Goal: Transaction & Acquisition: Obtain resource

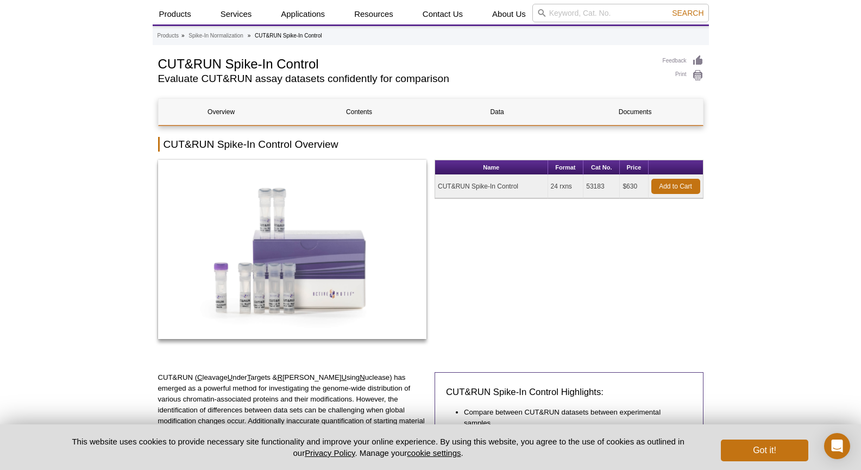
scroll to position [109, 0]
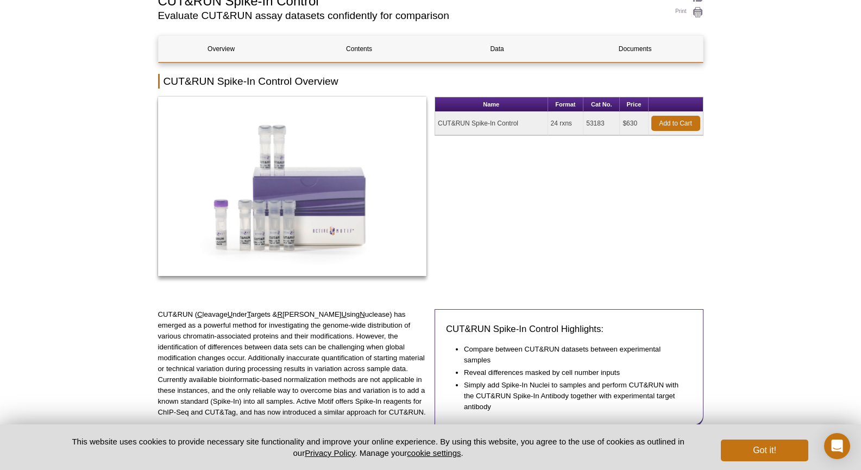
click at [590, 127] on td "53183" at bounding box center [601, 123] width 36 height 23
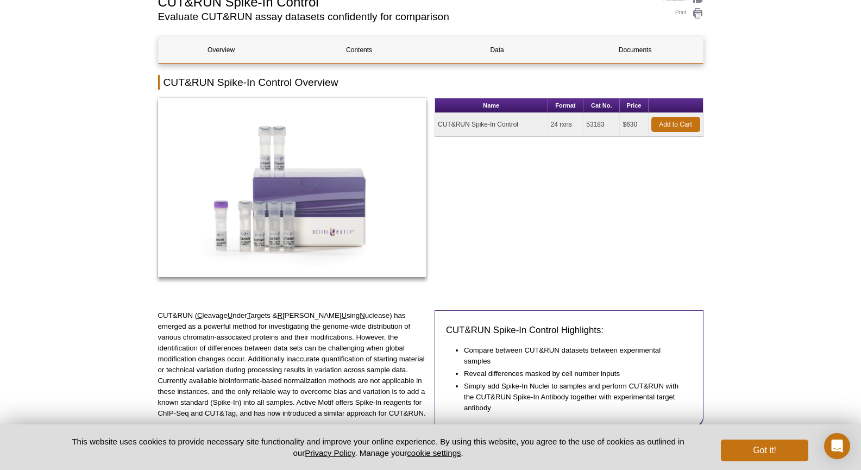
copy td "53183"
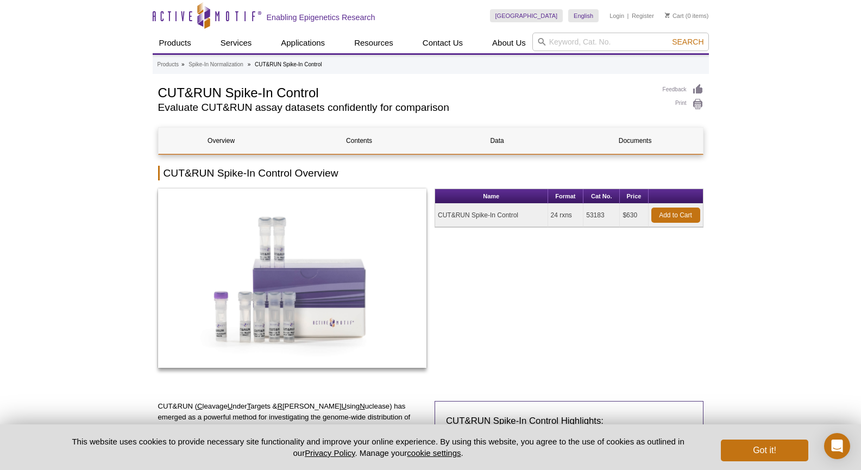
scroll to position [0, 0]
drag, startPoint x: 529, startPoint y: 214, endPoint x: 438, endPoint y: 215, distance: 91.2
click at [438, 215] on td "CUT&RUN Spike-In Control" at bounding box center [491, 215] width 113 height 23
copy td "CUT&RUN Spike-In Control"
click at [591, 215] on td "53183" at bounding box center [601, 215] width 36 height 23
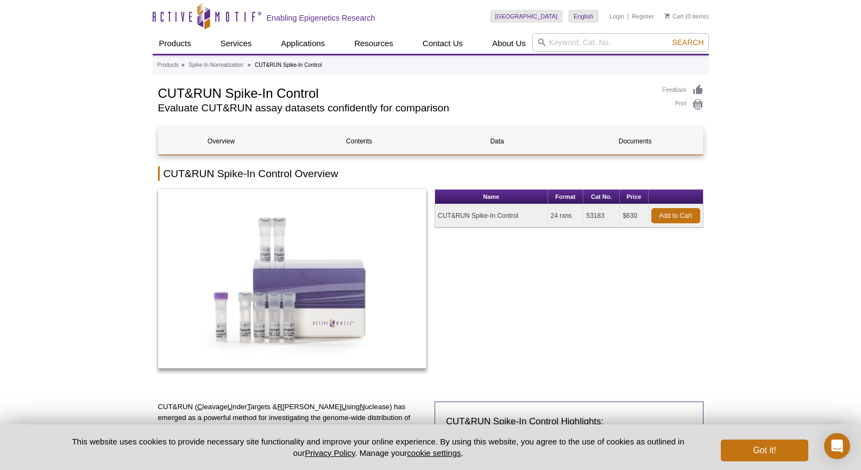
click at [591, 215] on td "53183" at bounding box center [601, 215] width 36 height 23
copy td "53183"
click at [663, 214] on link "Add to Cart" at bounding box center [675, 215] width 49 height 15
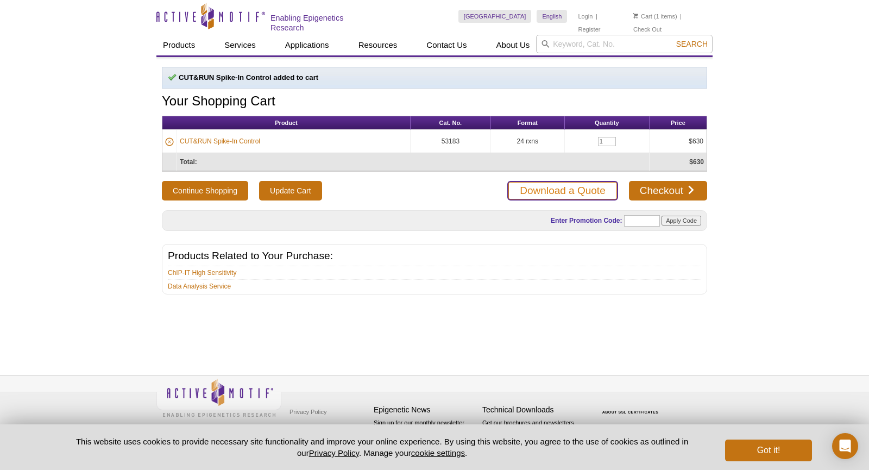
click at [575, 185] on link "Download a Quote" at bounding box center [562, 191] width 110 height 20
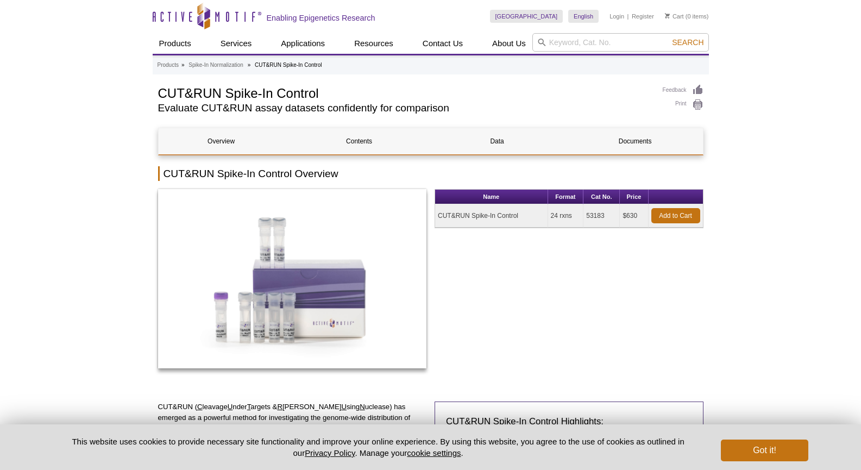
click at [617, 61] on ul "Products » Spike-In Normalization » CUT&RUN Spike-In Control" at bounding box center [430, 65] width 547 height 10
click at [613, 42] on input "search" at bounding box center [620, 42] width 177 height 18
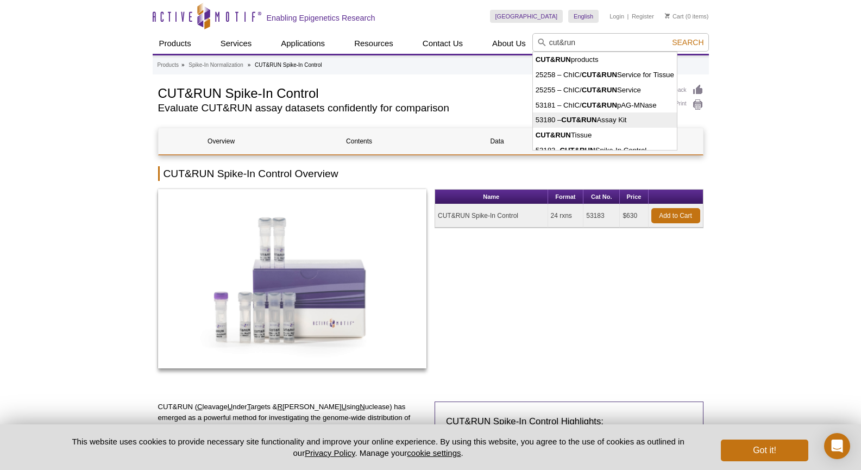
click at [587, 122] on strong "CUT&RUN" at bounding box center [578, 120] width 35 height 8
type input "53180 – CUT&RUN Assay Kit"
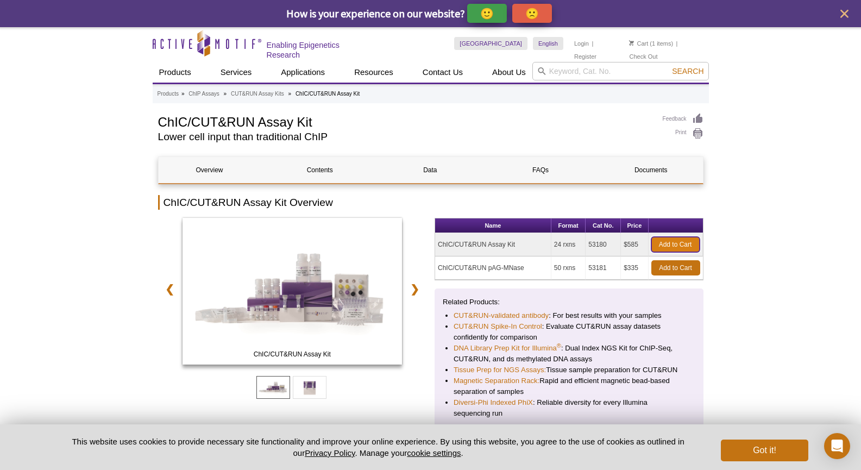
click at [671, 238] on link "Add to Cart" at bounding box center [675, 244] width 48 height 15
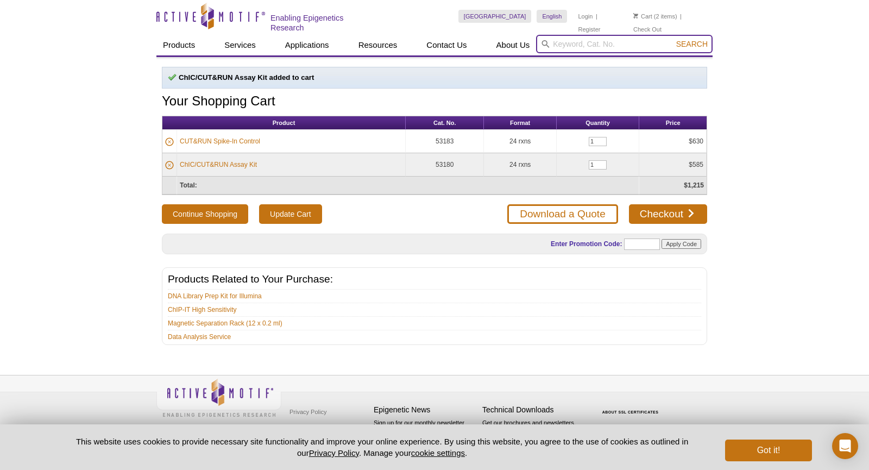
click at [597, 37] on input "search" at bounding box center [624, 44] width 177 height 18
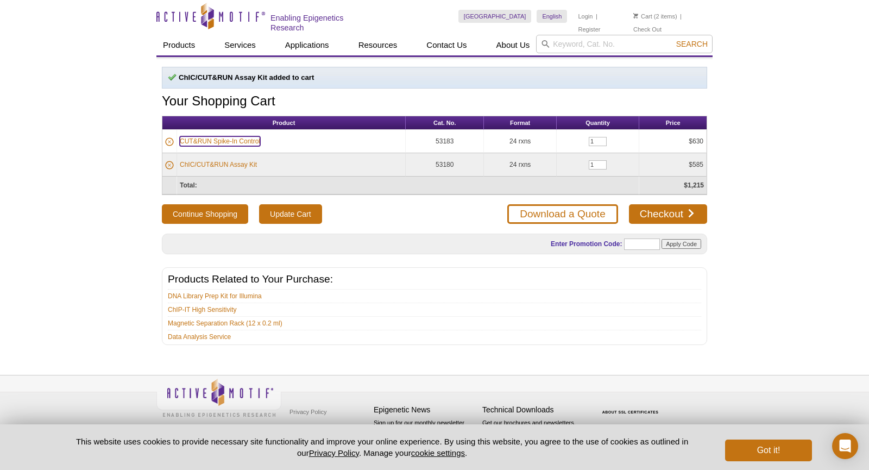
click at [231, 137] on link "CUT&RUN Spike-In Control" at bounding box center [220, 141] width 80 height 10
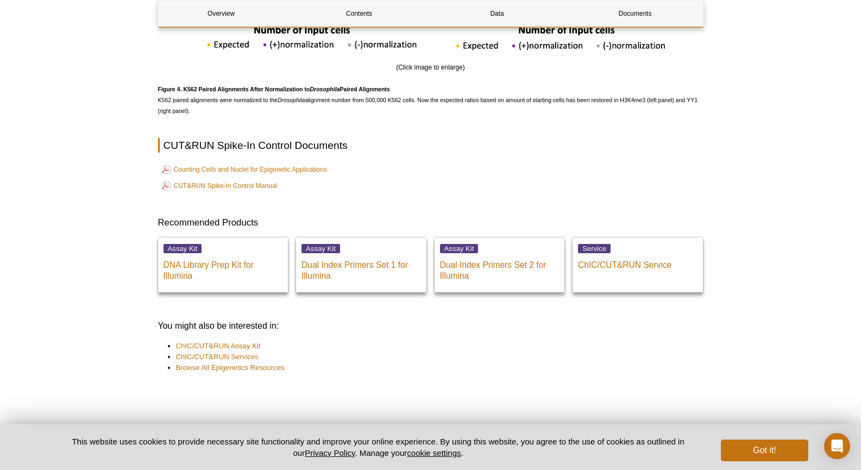
scroll to position [2227, 0]
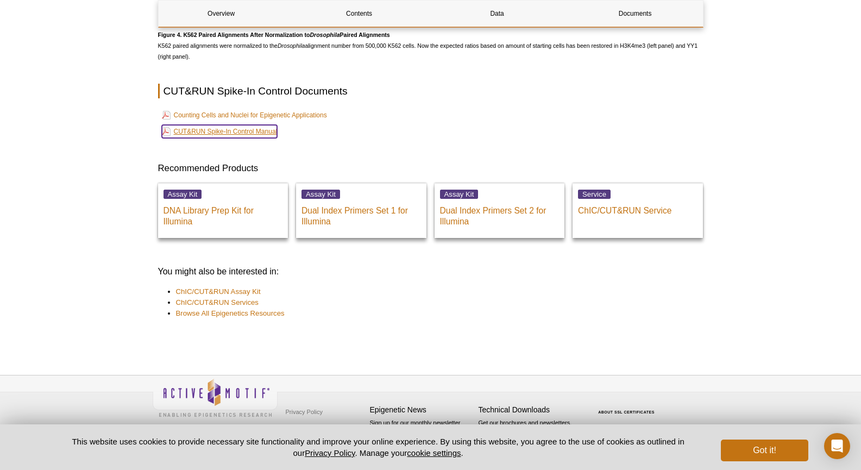
click at [266, 134] on link "CUT&RUN Spike-In Control Manual" at bounding box center [220, 131] width 116 height 13
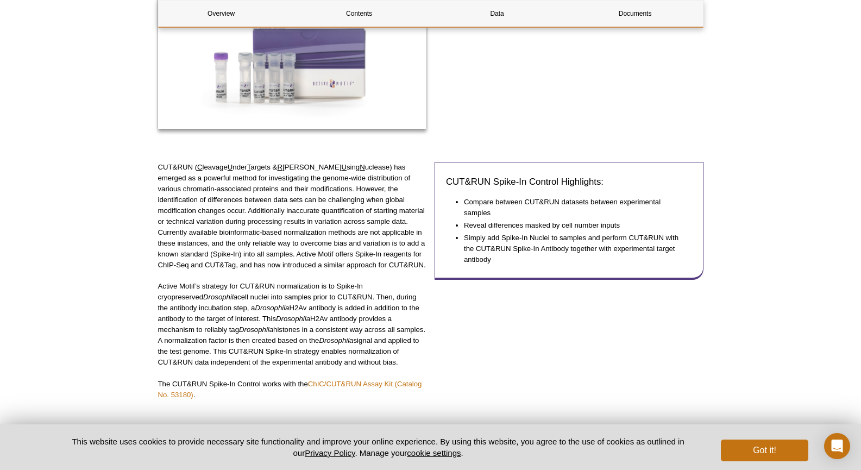
scroll to position [0, 0]
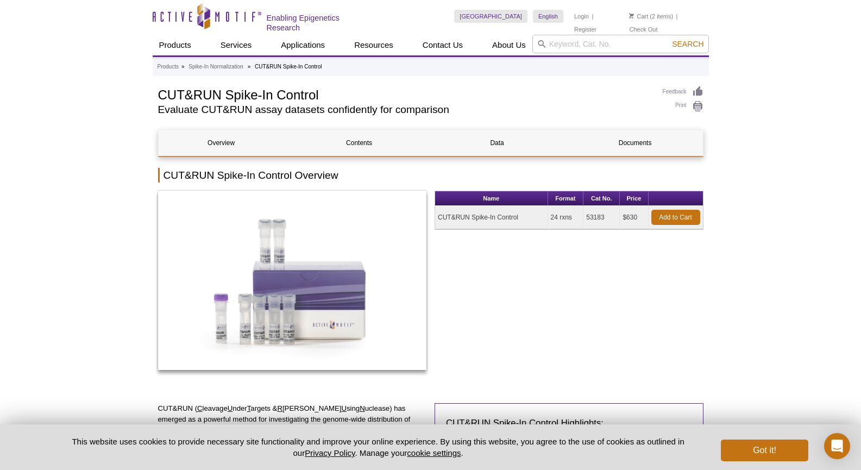
drag, startPoint x: 753, startPoint y: 259, endPoint x: 805, endPoint y: -47, distance: 310.8
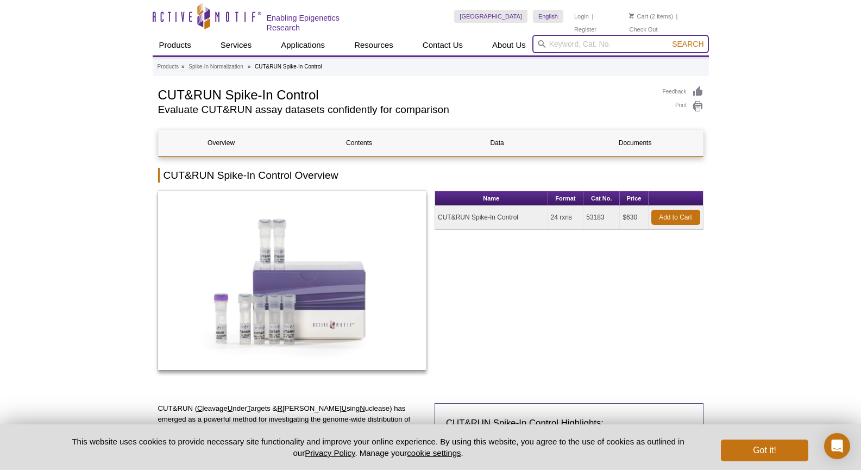
click at [597, 41] on input "search" at bounding box center [620, 44] width 177 height 18
type input "spike"
click at [669, 39] on button "Search" at bounding box center [688, 44] width 38 height 10
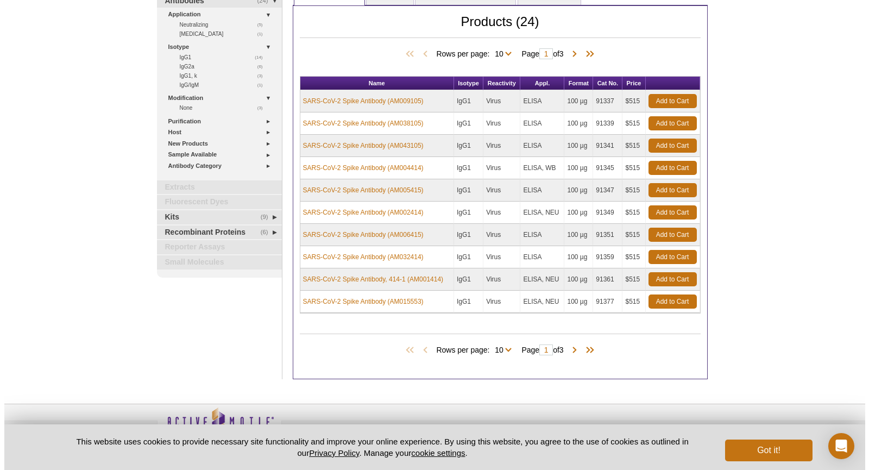
scroll to position [112, 0]
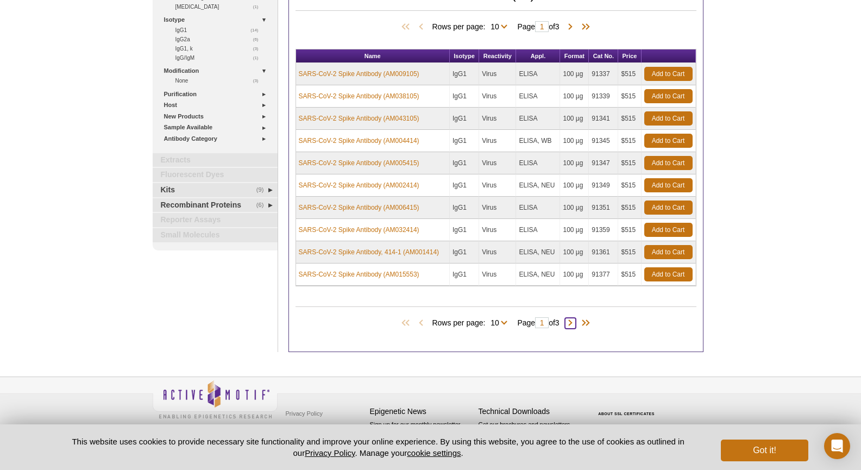
click at [570, 323] on span at bounding box center [570, 323] width 11 height 11
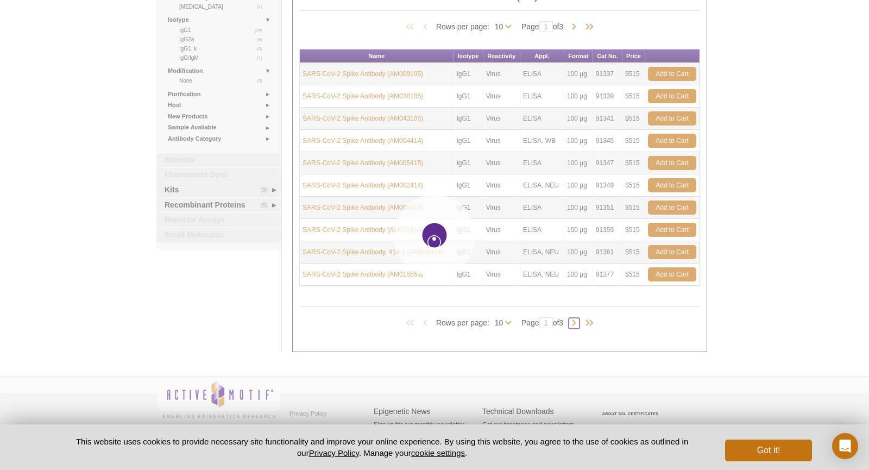
type input "2"
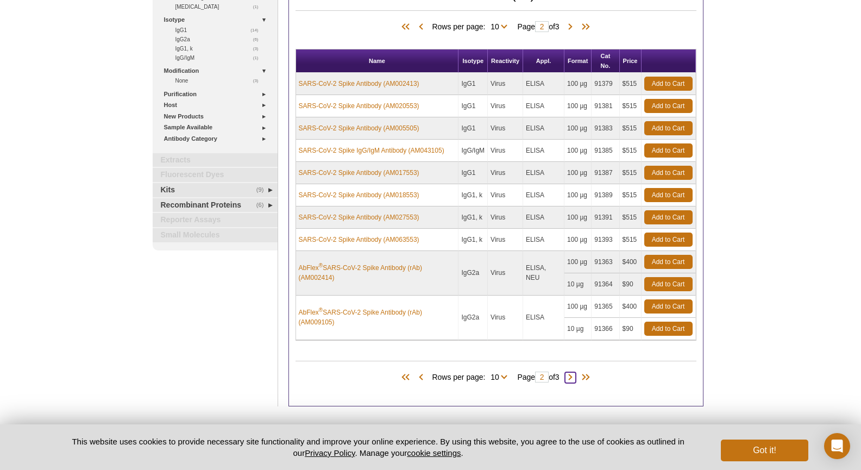
click at [572, 373] on span at bounding box center [570, 377] width 11 height 11
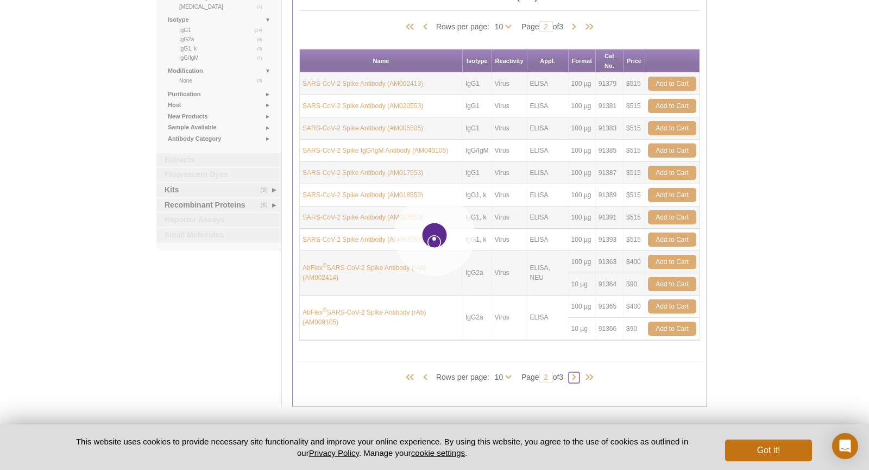
type input "3"
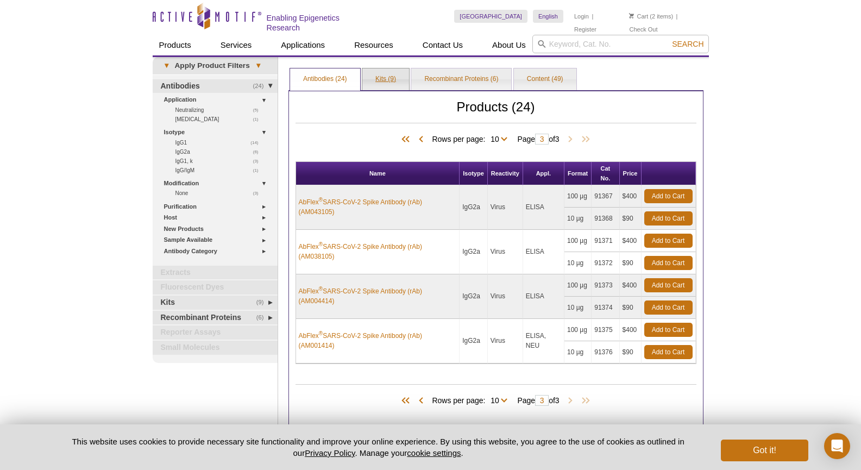
click at [400, 78] on link "Kits (9)" at bounding box center [385, 79] width 47 height 22
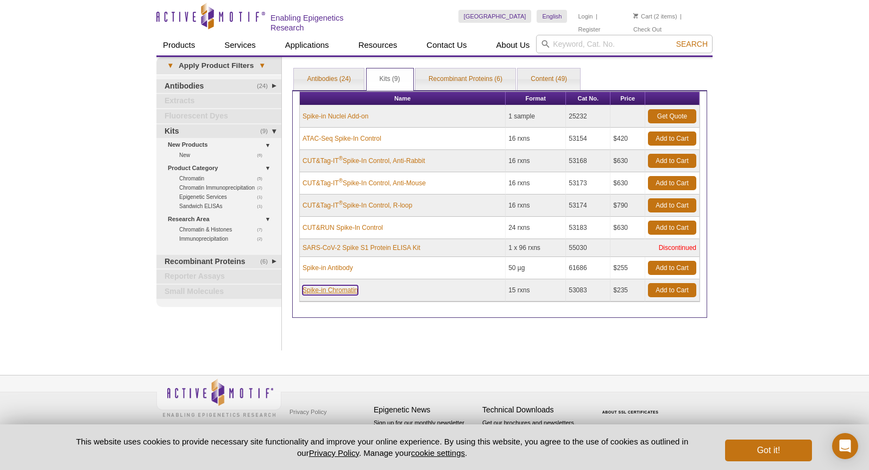
click at [347, 286] on link "Spike-in Chromatin" at bounding box center [329, 290] width 55 height 10
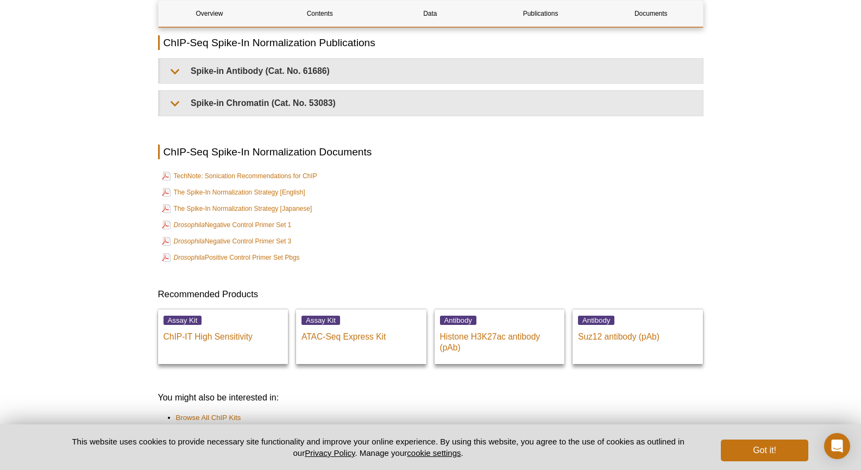
scroll to position [2390, 0]
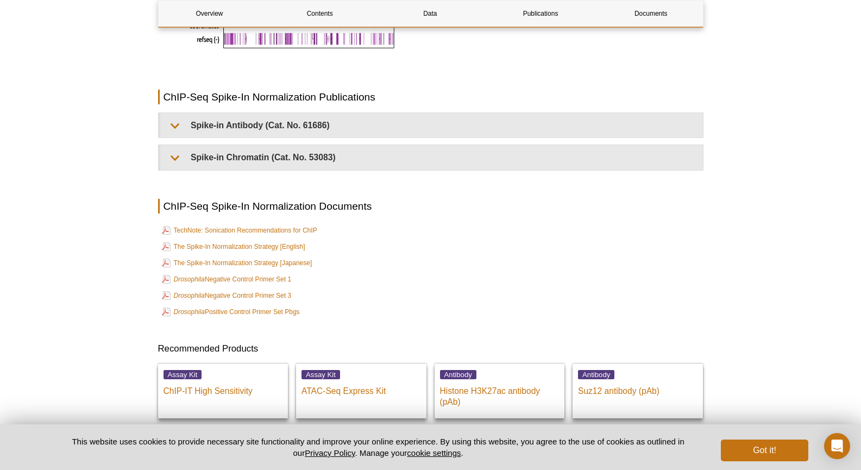
click at [453, 272] on td "Drosophila Negative Control Primer Set 1" at bounding box center [430, 279] width 543 height 15
click at [282, 306] on link "Drosophila Positive Control Primer Set Pbgs" at bounding box center [231, 311] width 138 height 13
click at [288, 273] on link "Drosophila Negative Control Primer Set 1" at bounding box center [227, 279] width 130 height 13
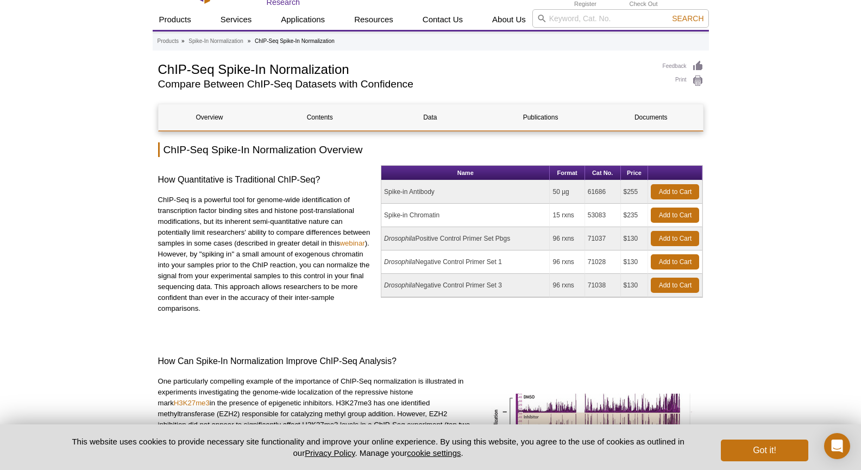
scroll to position [0, 0]
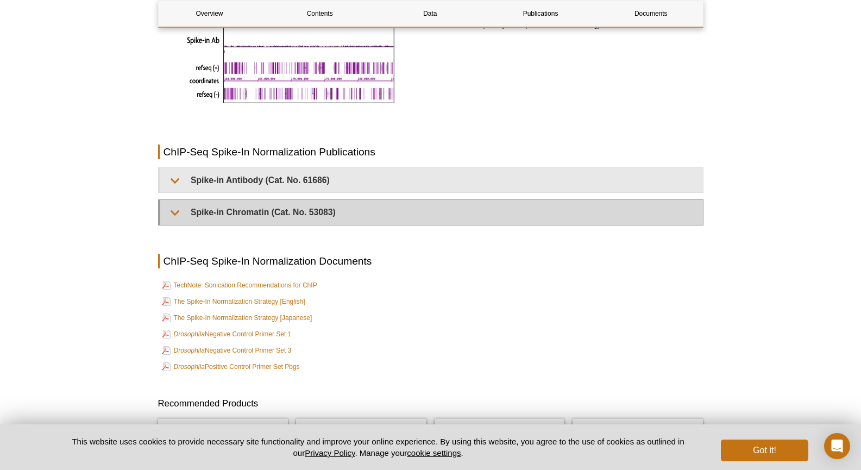
scroll to position [2335, 0]
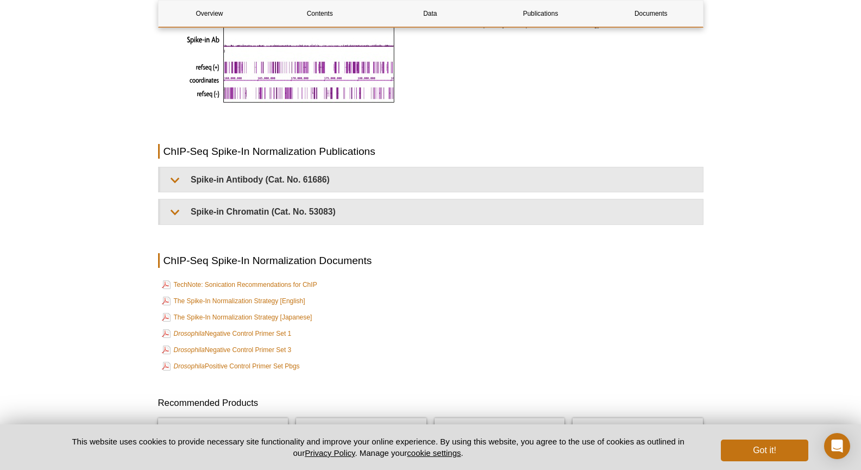
click at [404, 326] on td "Drosophila Negative Control Primer Set 1" at bounding box center [430, 333] width 543 height 15
click at [277, 327] on link "Drosophila Negative Control Primer Set 1" at bounding box center [227, 333] width 130 height 13
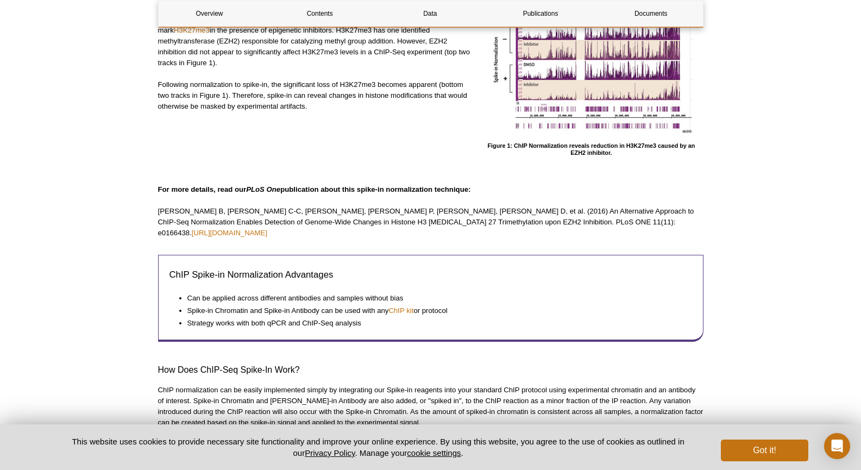
scroll to position [0, 0]
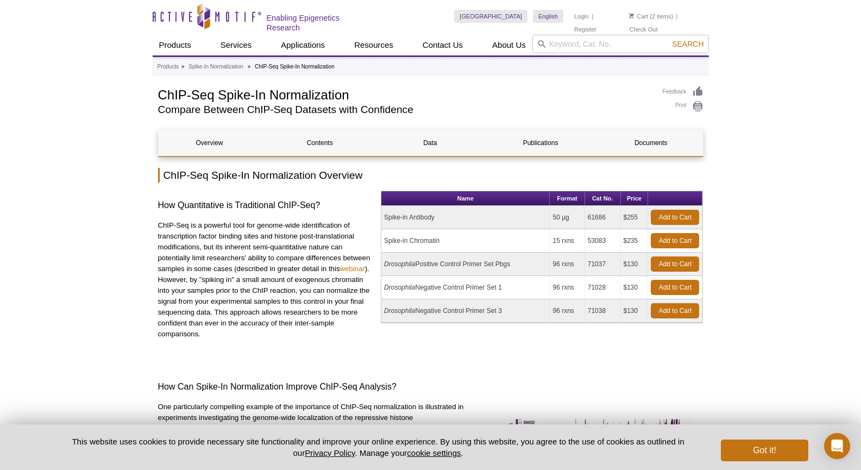
click at [694, 262] on link "Add to Cart" at bounding box center [675, 263] width 48 height 15
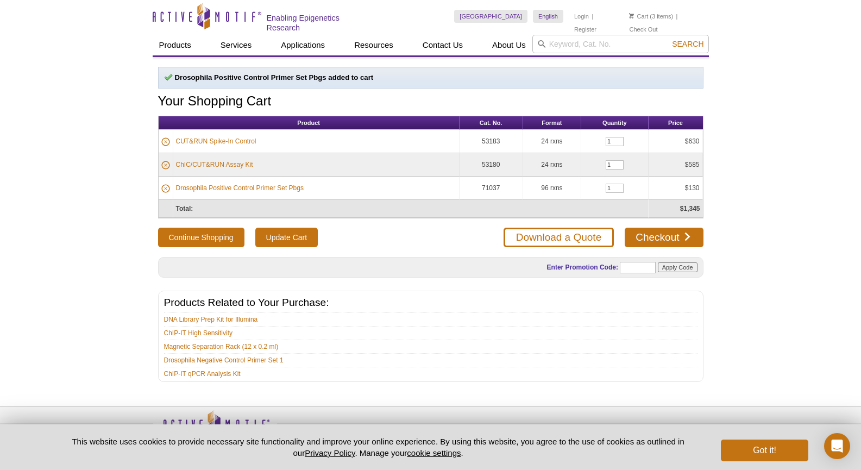
click at [812, 188] on div "Active Motif Logo Enabling Epigenetics Research 3 Search Skip to content Active…" at bounding box center [430, 250] width 861 height 501
click at [593, 234] on link "Download a Quote" at bounding box center [558, 238] width 110 height 20
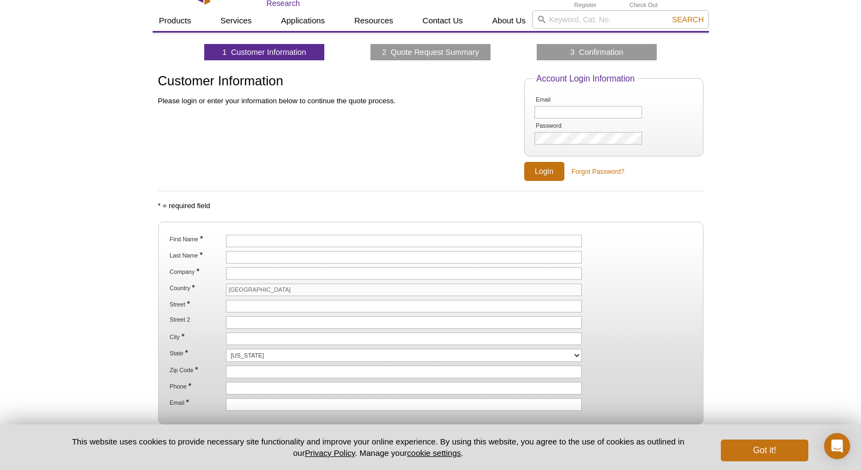
scroll to position [54, 0]
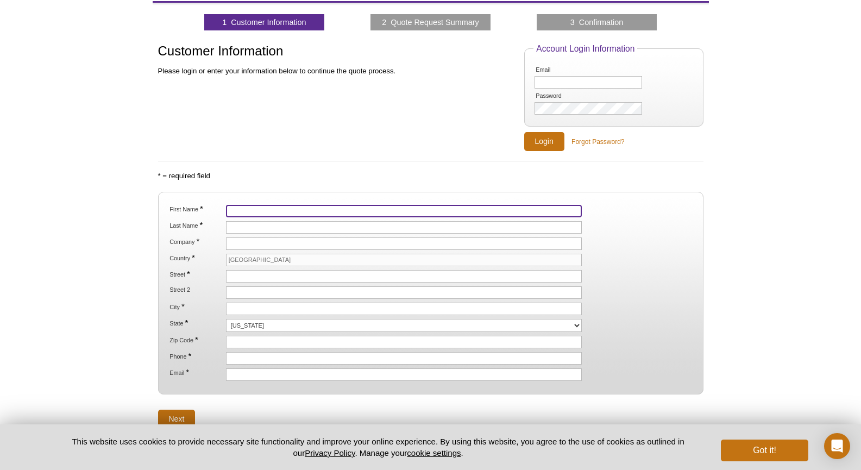
click at [358, 208] on input "First Name *" at bounding box center [404, 211] width 356 height 12
type input "Jaywon"
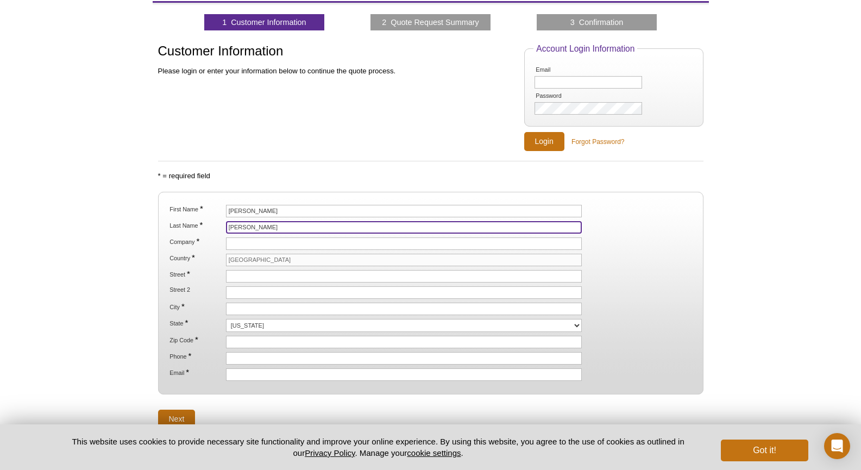
type input "Lee"
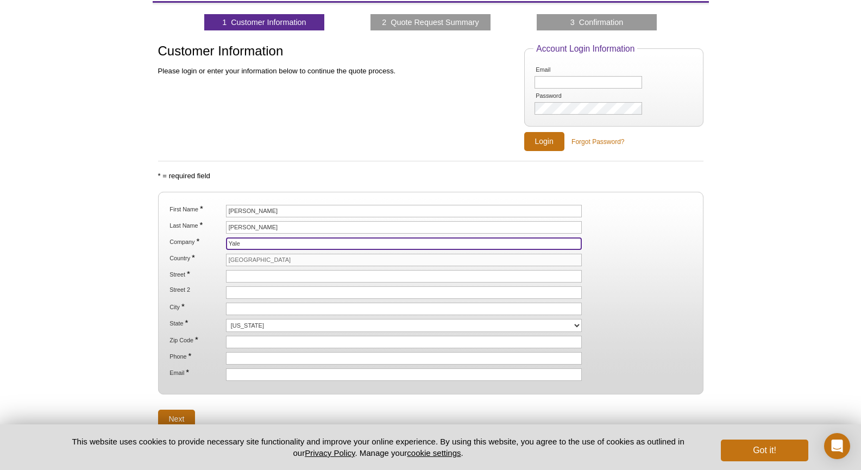
type input "Yale"
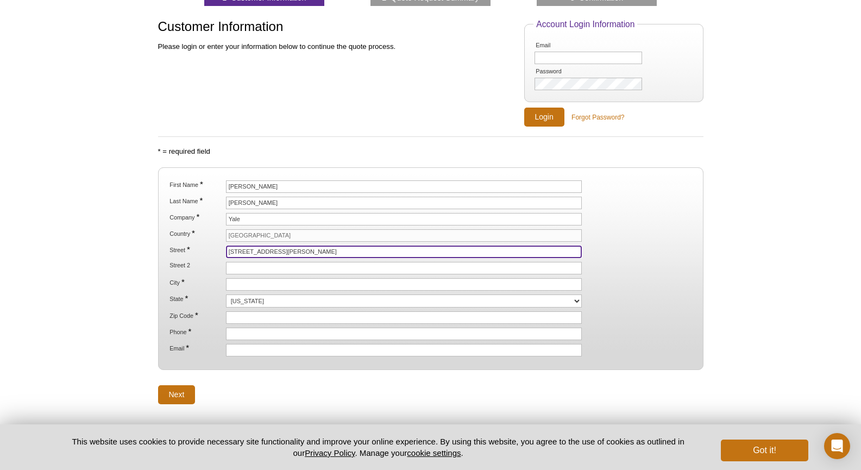
scroll to position [109, 0]
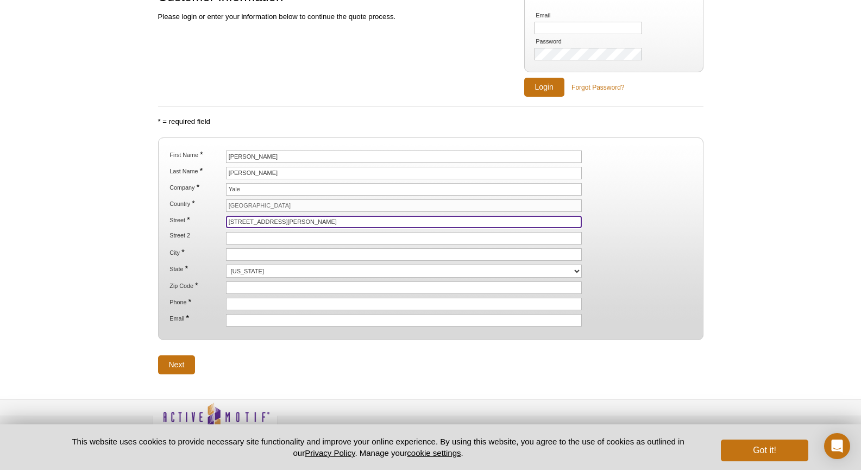
drag, startPoint x: 285, startPoint y: 220, endPoint x: 164, endPoint y: 228, distance: 120.8
click at [167, 228] on fieldset "First Name * Jaywon Last Name * Lee Company * Yale Country * United States Stre…" at bounding box center [430, 238] width 545 height 203
paste input "34 Park St, New Haven, CT 06519"
type input "34 Park St, New Haven, CT 06519"
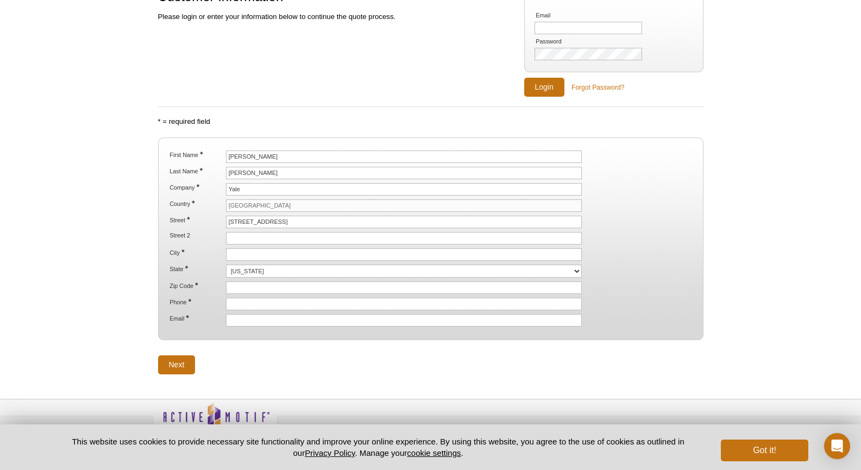
click at [112, 235] on div "Active Motif Logo Enabling Epigenetics Research 3 Search Skip to content Active…" at bounding box center [430, 192] width 861 height 602
click at [267, 247] on ol "First Name * Jaywon Last Name * Lee Company * Yale Country * United States Stre…" at bounding box center [430, 238] width 526 height 176
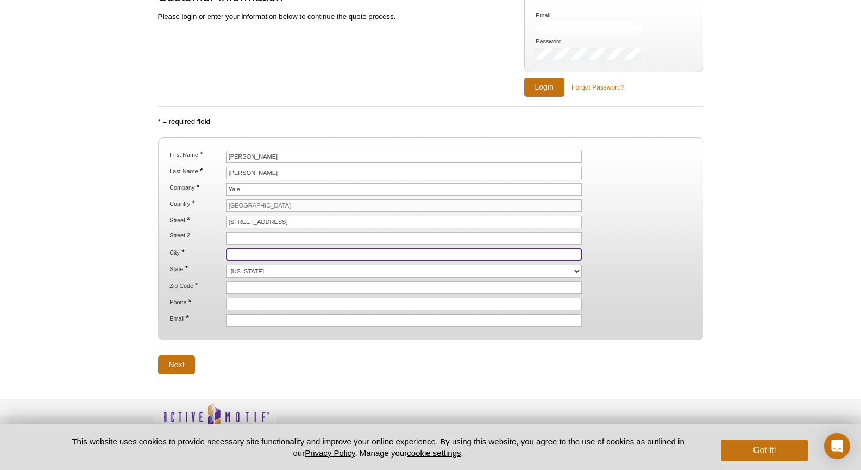
click at [268, 251] on input "City *" at bounding box center [404, 254] width 356 height 12
type input "New Haven"
click at [280, 276] on ol "First Name * Jaywon Last Name * Lee Company * Yale Country * United States Stre…" at bounding box center [430, 238] width 526 height 176
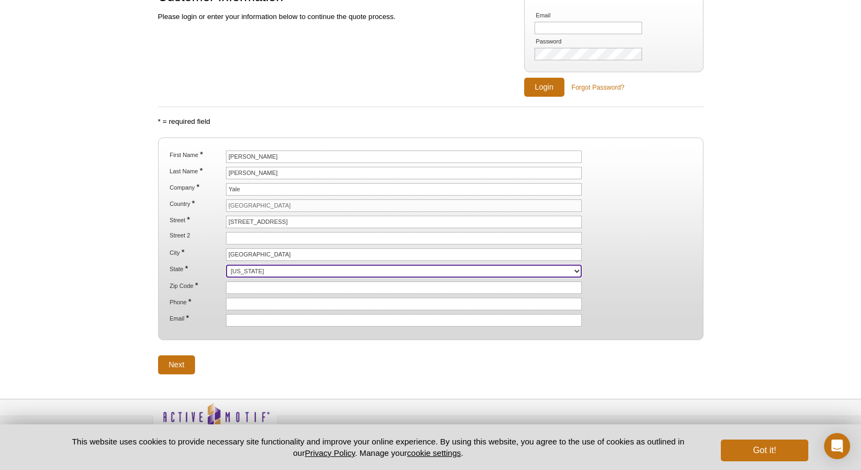
click at [285, 272] on select "Alabama Alaska American Samoa Arizona Arkansas California Colorado Connecticut …" at bounding box center [404, 270] width 356 height 13
select select "CT"
click at [226, 264] on select "Alabama Alaska American Samoa Arizona Arkansas California Colorado Connecticut …" at bounding box center [404, 270] width 356 height 13
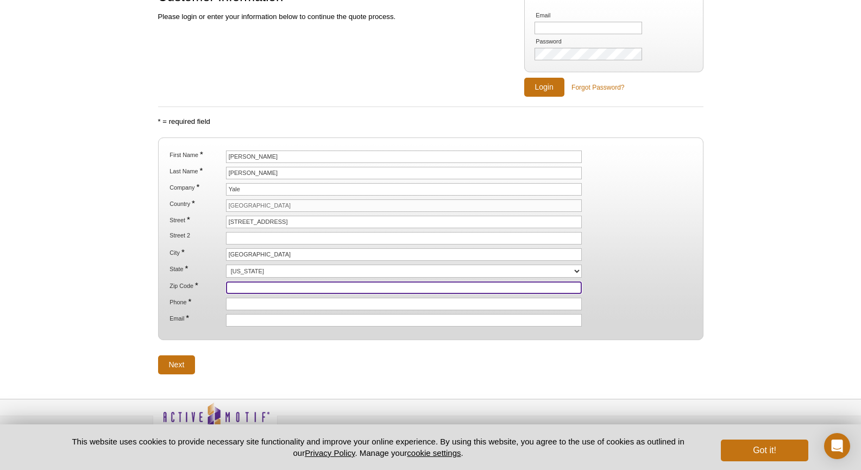
click at [248, 281] on input "Zip Code *" at bounding box center [404, 287] width 356 height 12
type input "06519"
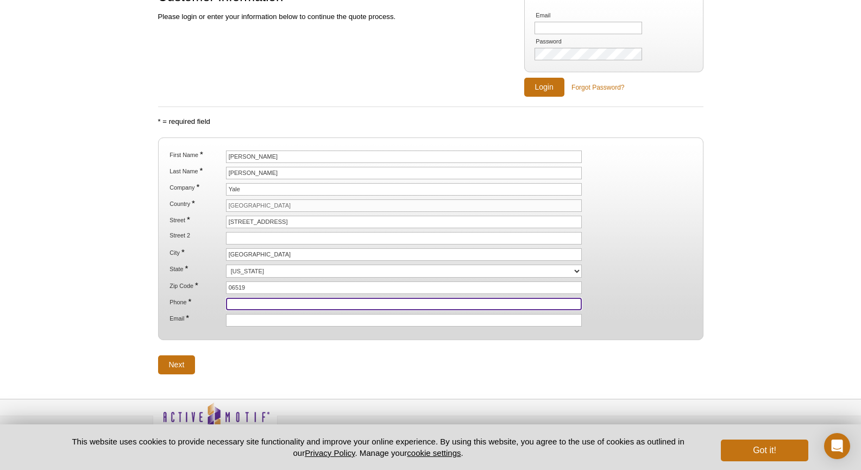
click at [253, 308] on input "Phone *" at bounding box center [404, 304] width 356 height 12
type input "2039747738"
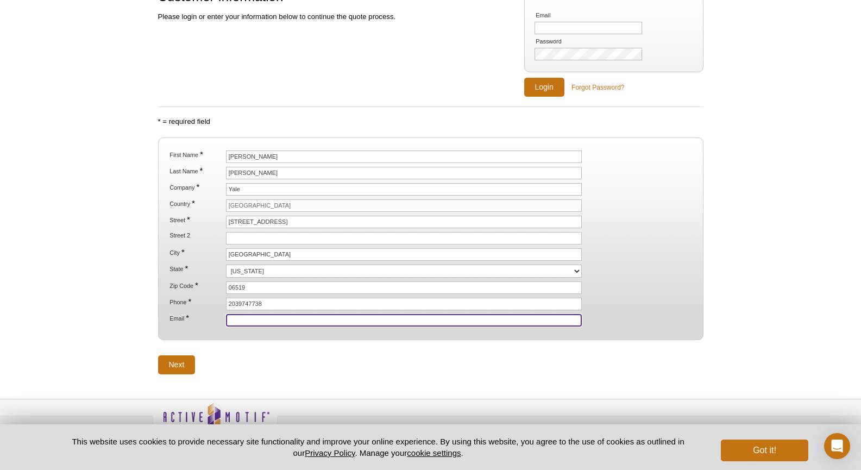
click at [264, 314] on input "Email *" at bounding box center [404, 320] width 356 height 12
type input "jaywon.lee.jl3926@yale.edu"
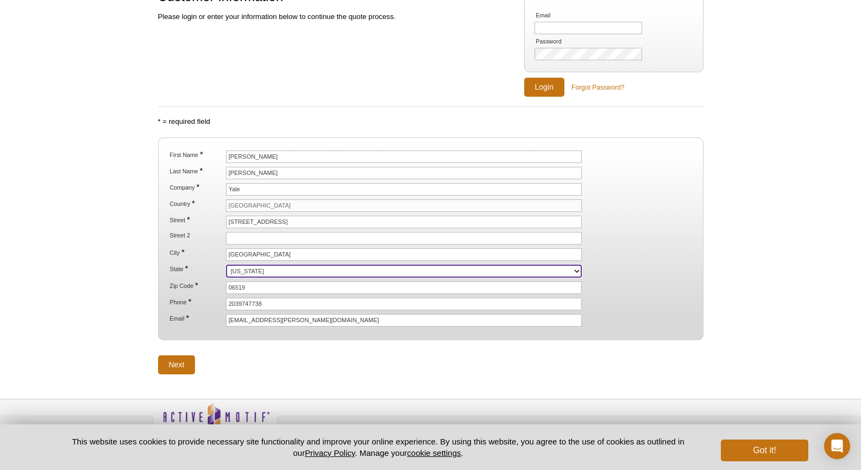
click at [230, 270] on select "Alabama Alaska American Samoa Arizona Arkansas California Colorado Connecticut …" at bounding box center [404, 270] width 356 height 13
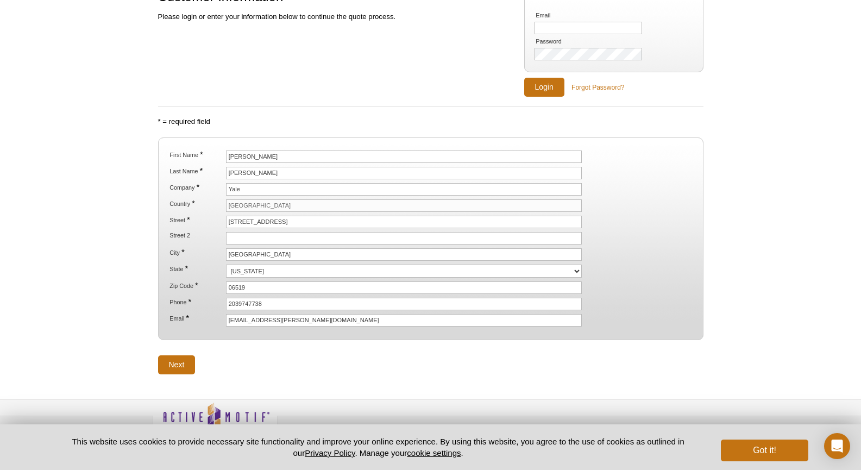
click at [654, 286] on li "Zip Code * 06519" at bounding box center [430, 287] width 524 height 12
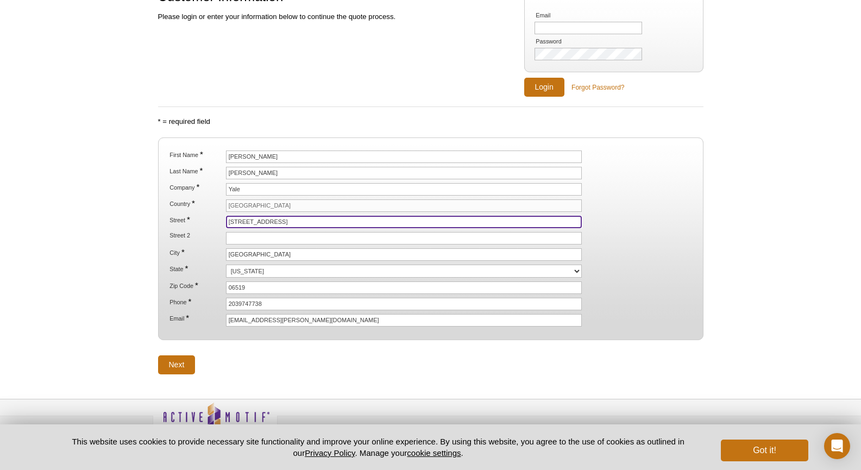
drag, startPoint x: 351, startPoint y: 219, endPoint x: 256, endPoint y: 228, distance: 95.4
click at [256, 228] on ol "First Name * Jaywon Last Name * Lee Company * Yale Country * United States Stre…" at bounding box center [430, 238] width 526 height 176
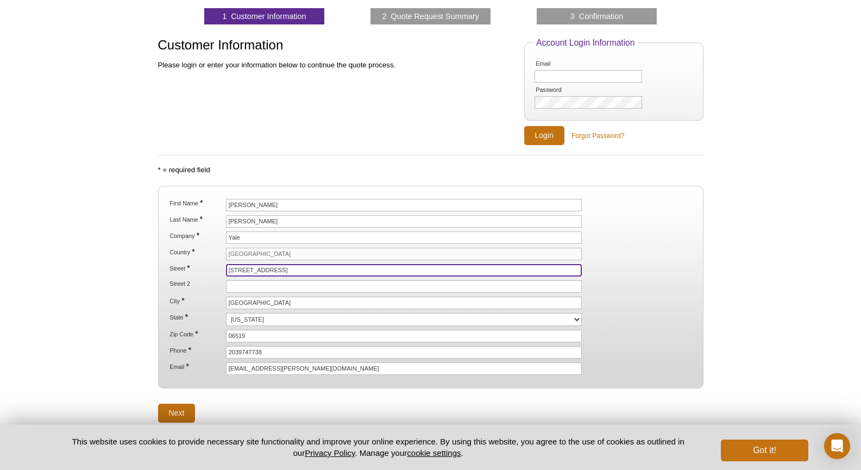
scroll to position [131, 0]
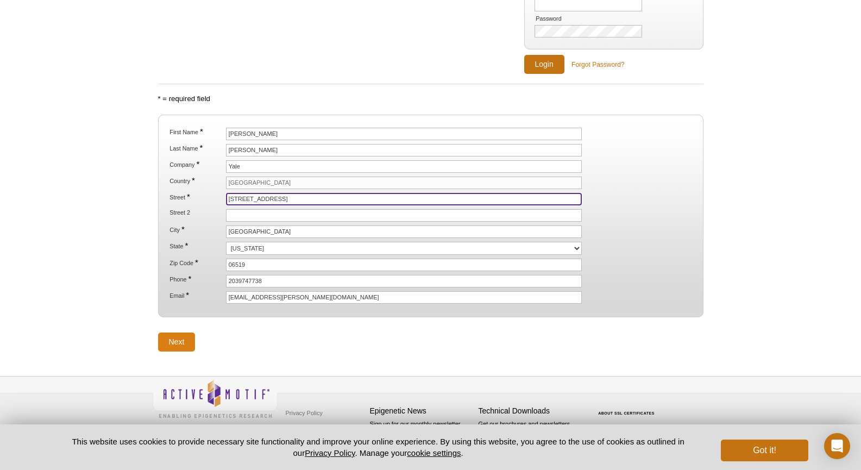
type input "34 Park St"
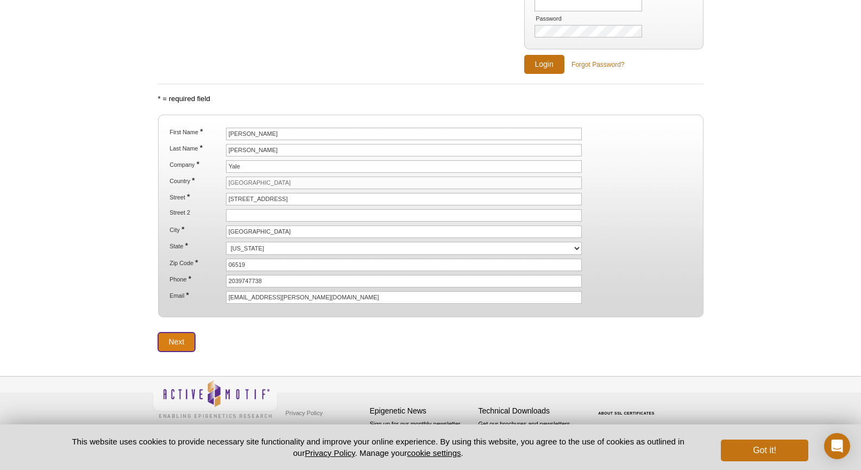
click at [191, 334] on input "Next" at bounding box center [176, 341] width 37 height 19
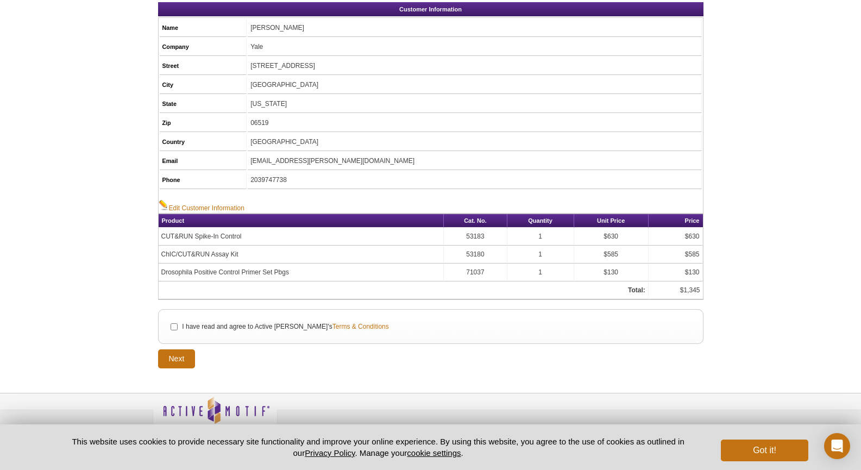
scroll to position [135, 0]
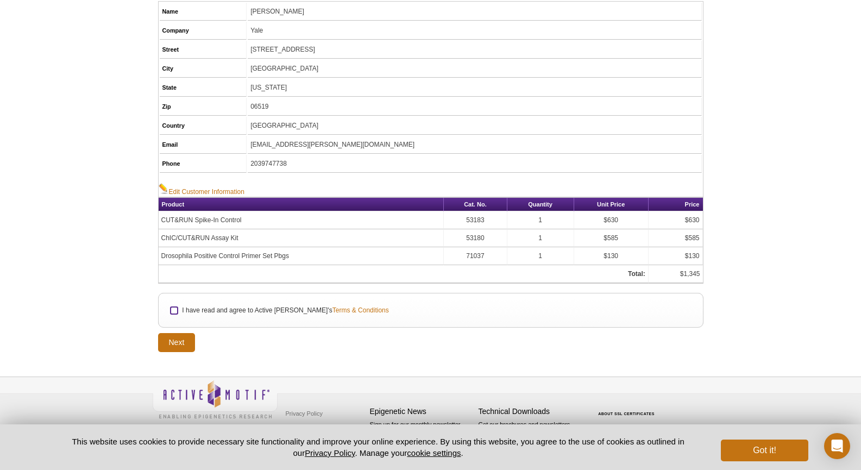
click at [171, 311] on input "I have read and agree to Active Motif's Terms & Conditions" at bounding box center [174, 310] width 7 height 7
checkbox input "true"
click at [172, 340] on input "Next" at bounding box center [176, 342] width 37 height 19
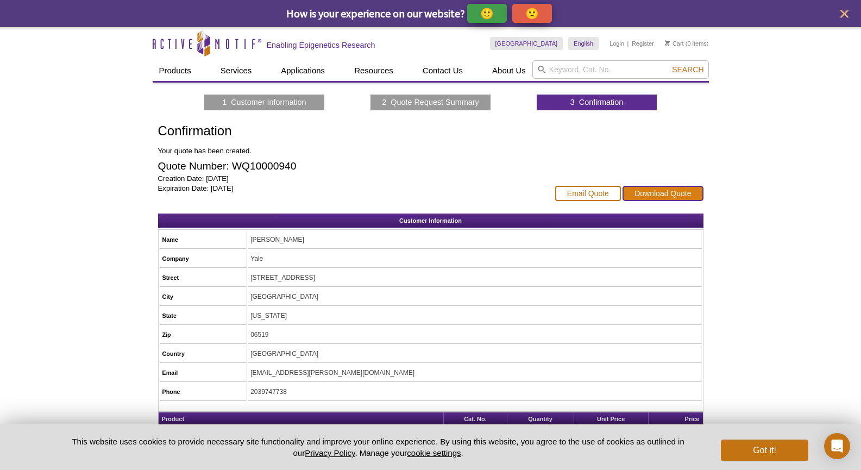
click at [656, 190] on link "Download Quote" at bounding box center [662, 193] width 80 height 15
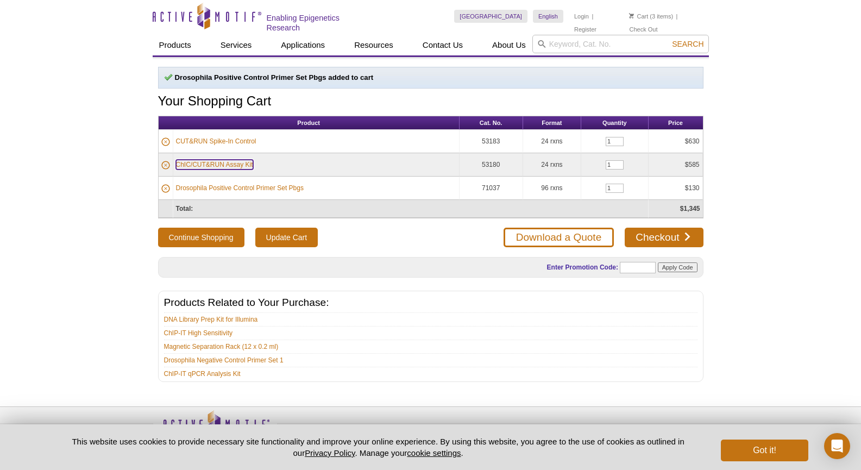
click at [236, 163] on link "ChIC/CUT&RUN Assay Kit" at bounding box center [214, 165] width 77 height 10
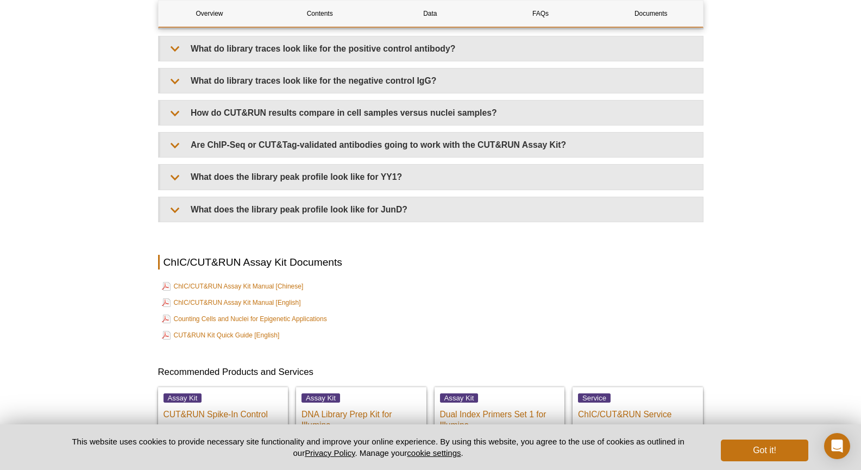
scroll to position [3530, 0]
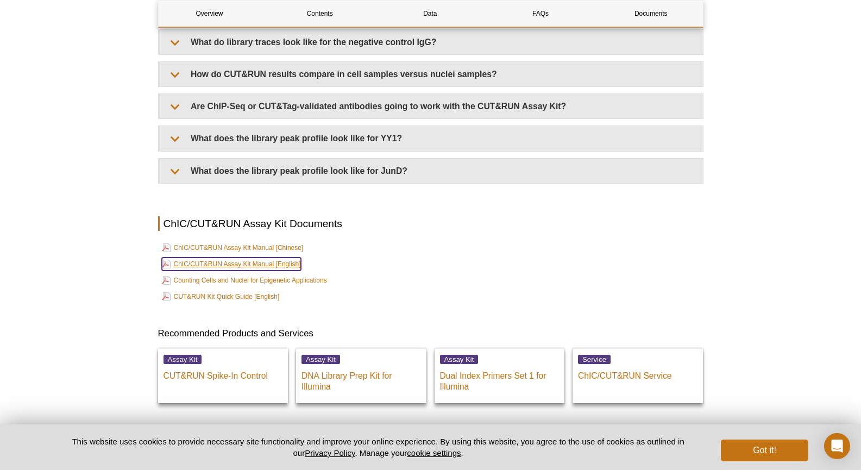
click at [288, 270] on link "ChIC/CUT&RUN Assay Kit Manual [English]" at bounding box center [231, 263] width 139 height 13
